Goal: Check status: Check status

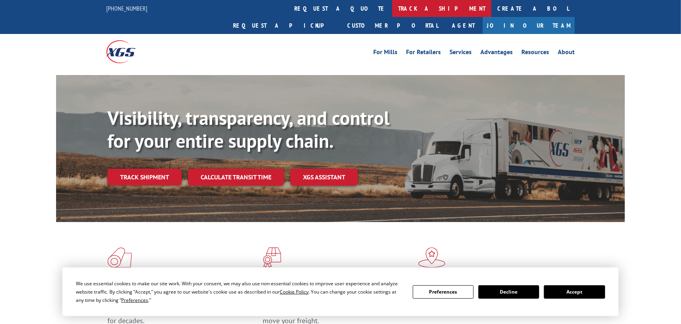
click at [392, 11] on link "track a shipment" at bounding box center [441, 8] width 99 height 17
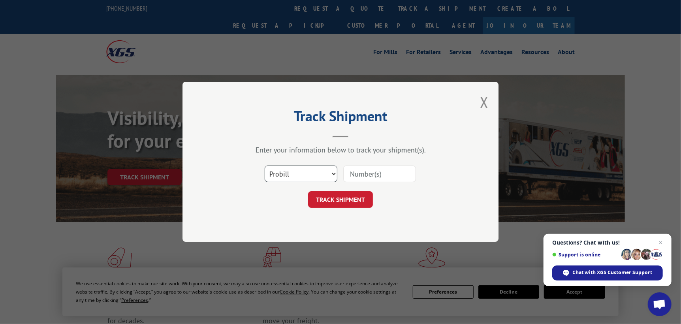
click at [278, 175] on select "Select category... Probill BOL PO" at bounding box center [301, 174] width 73 height 17
select select "po"
click at [265, 166] on select "Select category... Probill BOL PO" at bounding box center [301, 174] width 73 height 17
click at [362, 171] on input at bounding box center [379, 174] width 73 height 17
type input "ST09854"
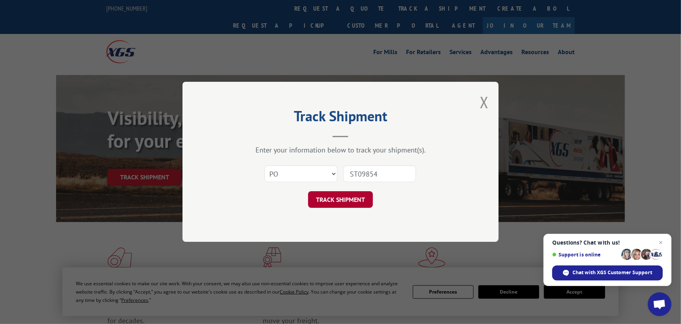
click at [336, 200] on button "TRACK SHIPMENT" at bounding box center [340, 200] width 65 height 17
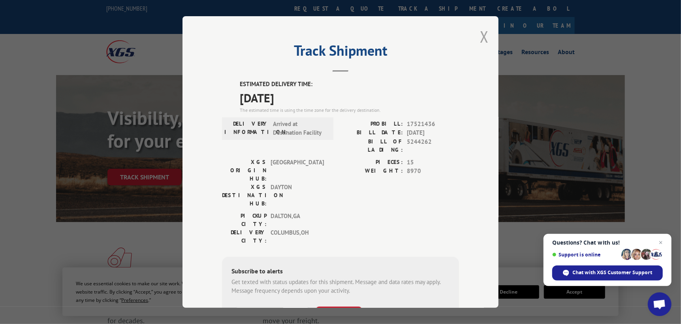
click at [482, 36] on button "Close modal" at bounding box center [484, 36] width 9 height 21
